Goal: Entertainment & Leisure: Consume media (video, audio)

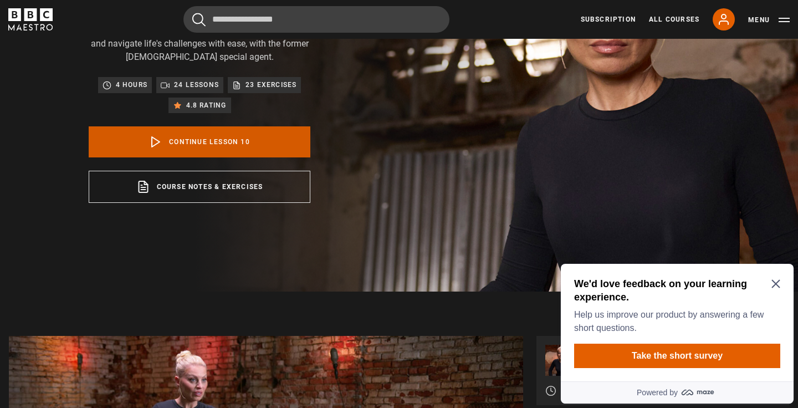
click at [190, 137] on link "Continue lesson 10" at bounding box center [200, 141] width 222 height 31
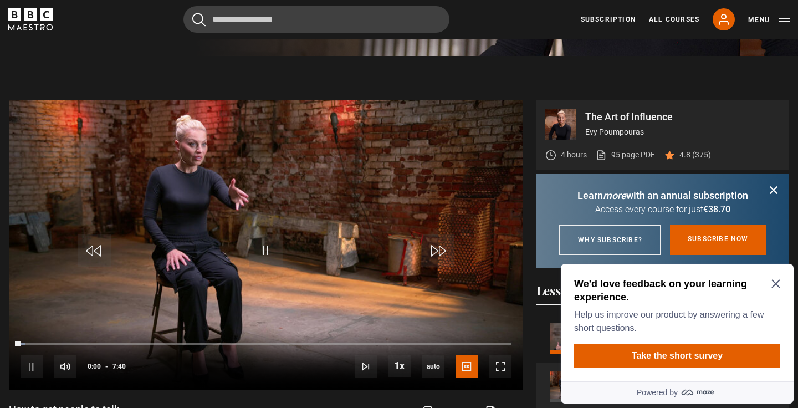
scroll to position [459, 0]
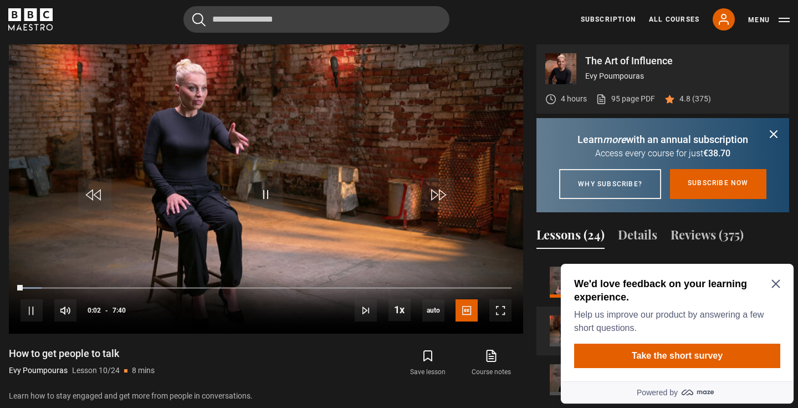
click at [772, 285] on icon "Close Maze Prompt" at bounding box center [775, 283] width 9 height 9
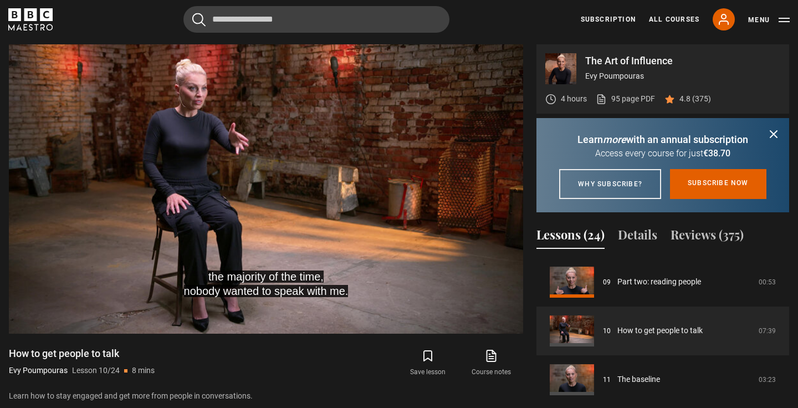
click at [775, 131] on icon "submit" at bounding box center [773, 133] width 13 height 13
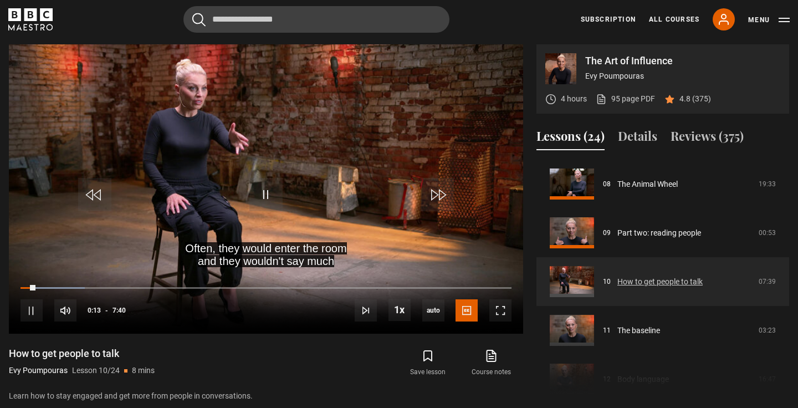
scroll to position [388, 0]
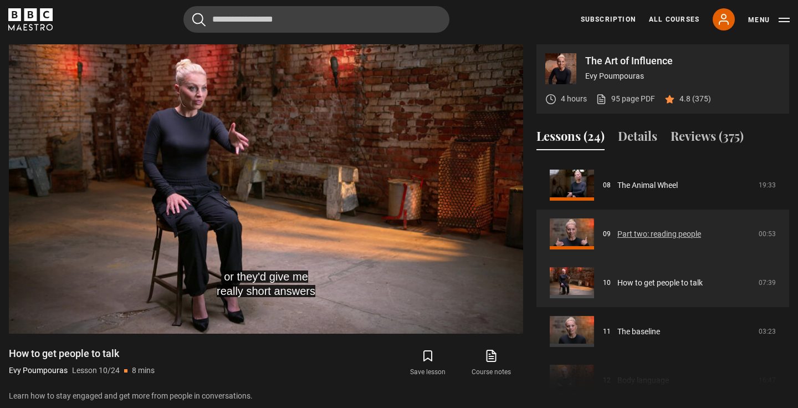
click at [648, 232] on link "Part two: reading people" at bounding box center [659, 234] width 84 height 12
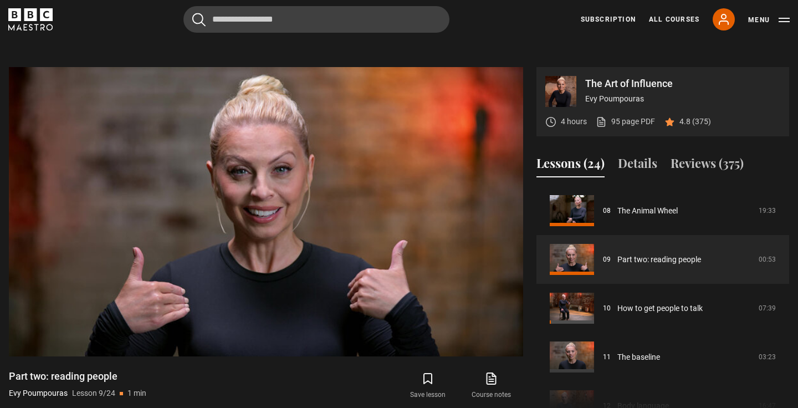
scroll to position [432, 0]
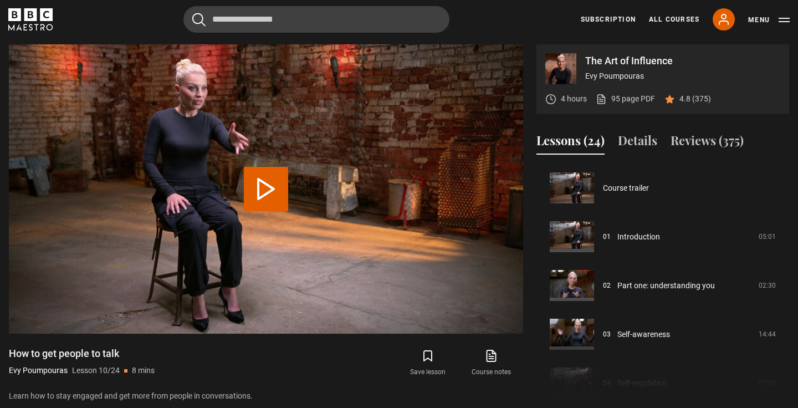
scroll to position [439, 0]
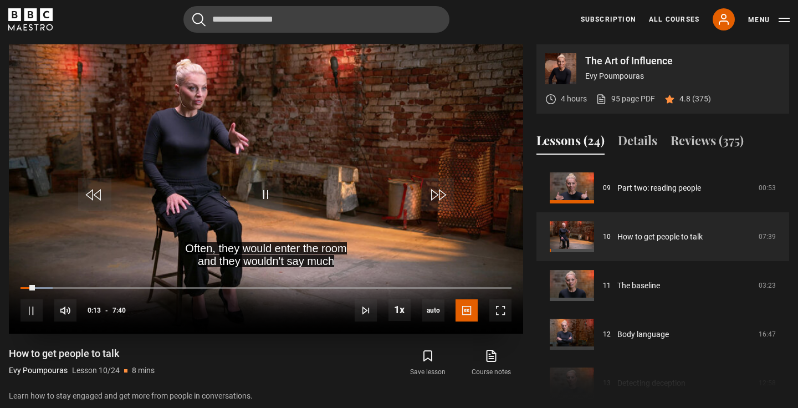
click at [237, 97] on video "Video Player" at bounding box center [266, 188] width 514 height 289
